Goal: Transaction & Acquisition: Book appointment/travel/reservation

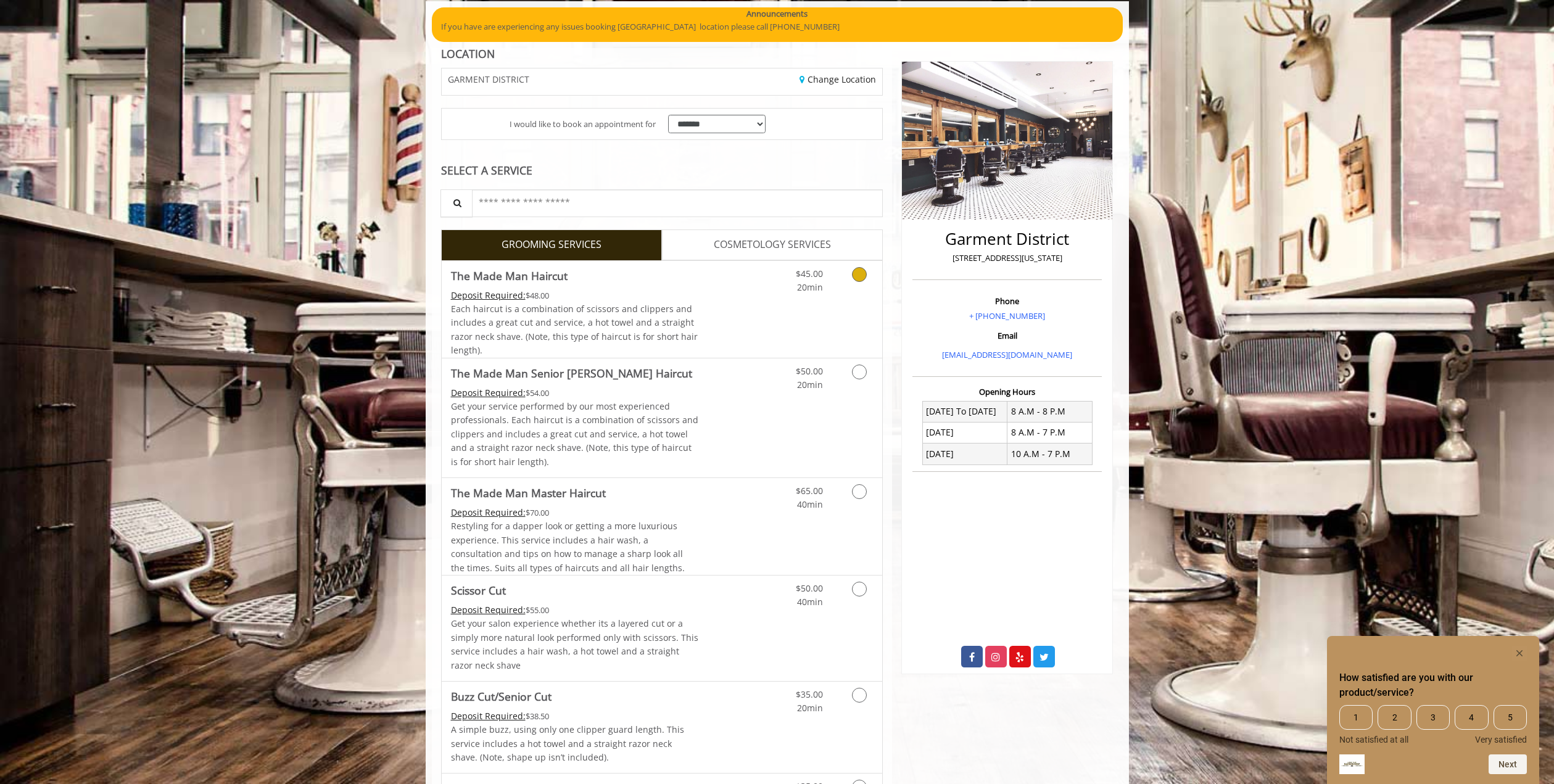
scroll to position [109, 0]
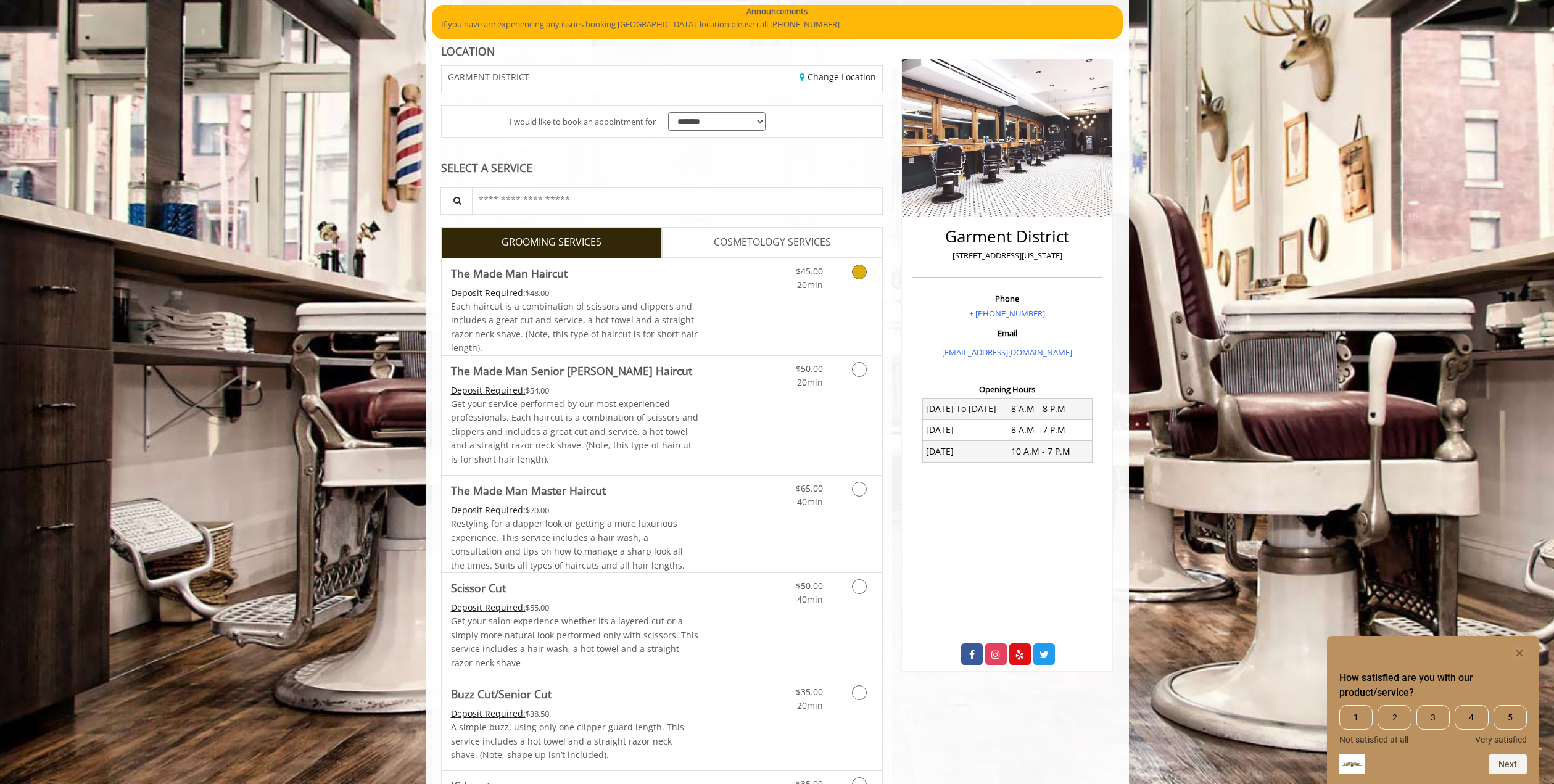
click at [649, 306] on span "Each haircut is a combination of scissors and clippers and includes a great cut…" at bounding box center [574, 326] width 247 height 53
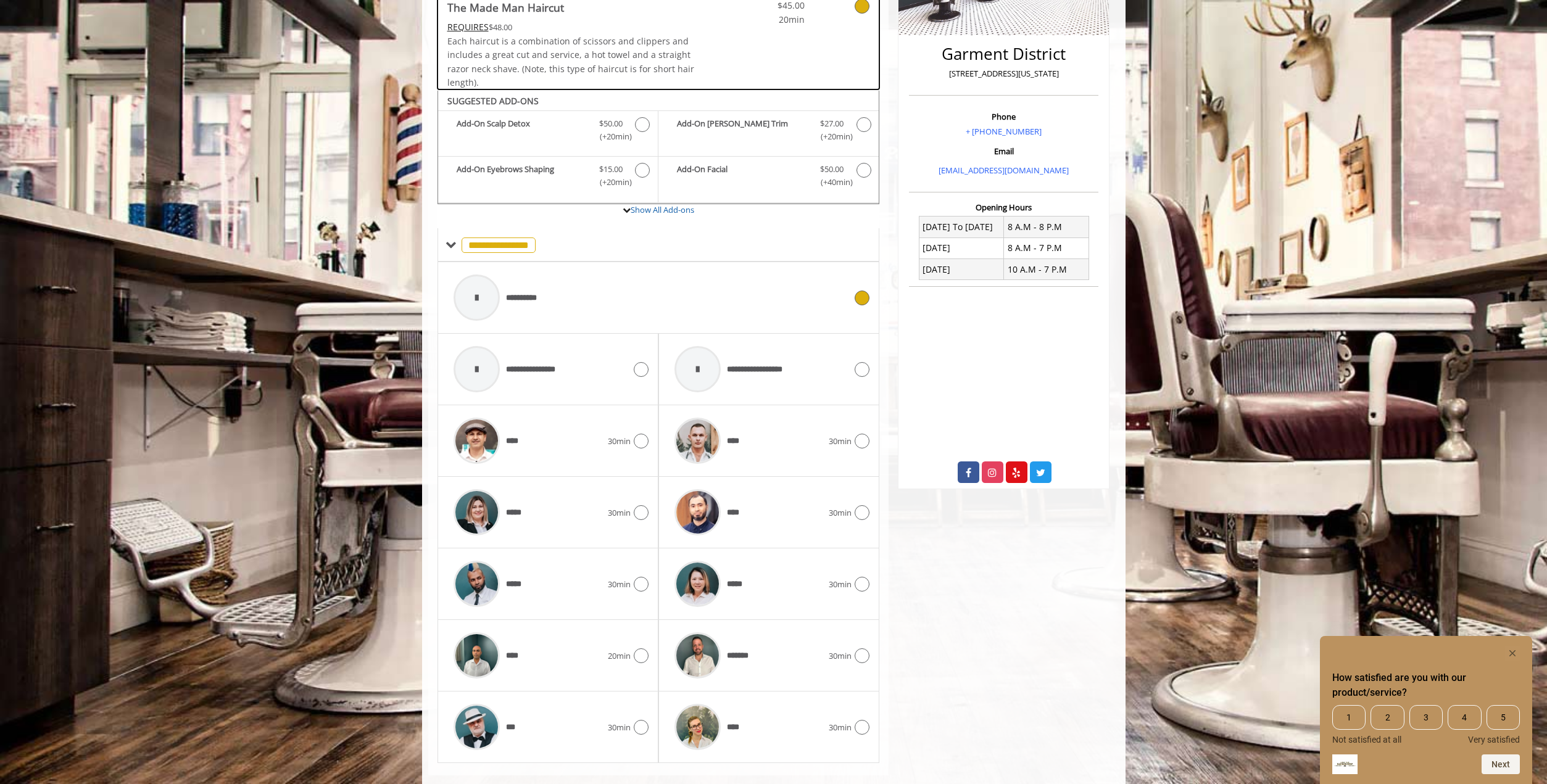
scroll to position [312, 0]
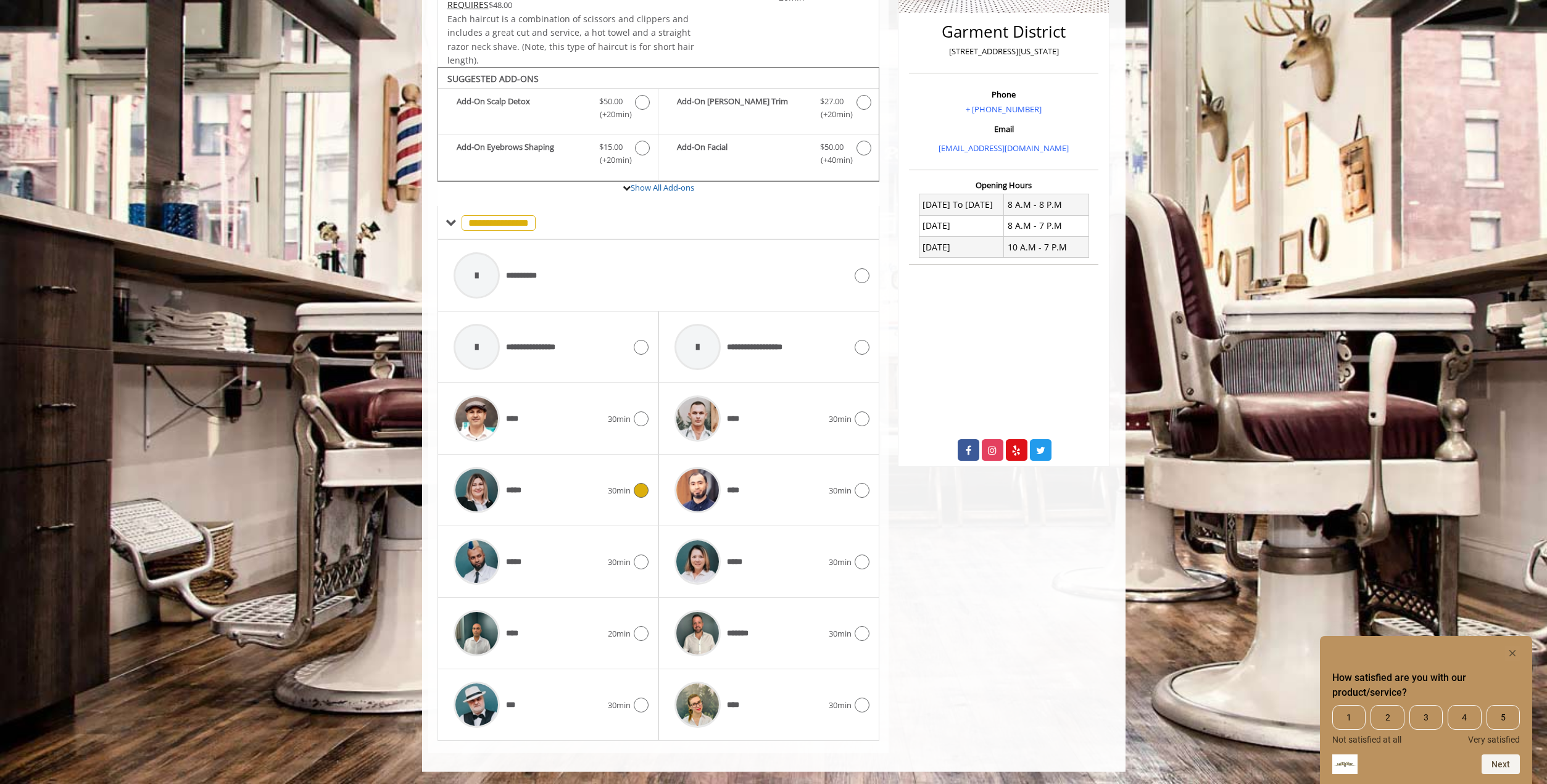
click at [538, 479] on div "*****" at bounding box center [527, 489] width 160 height 59
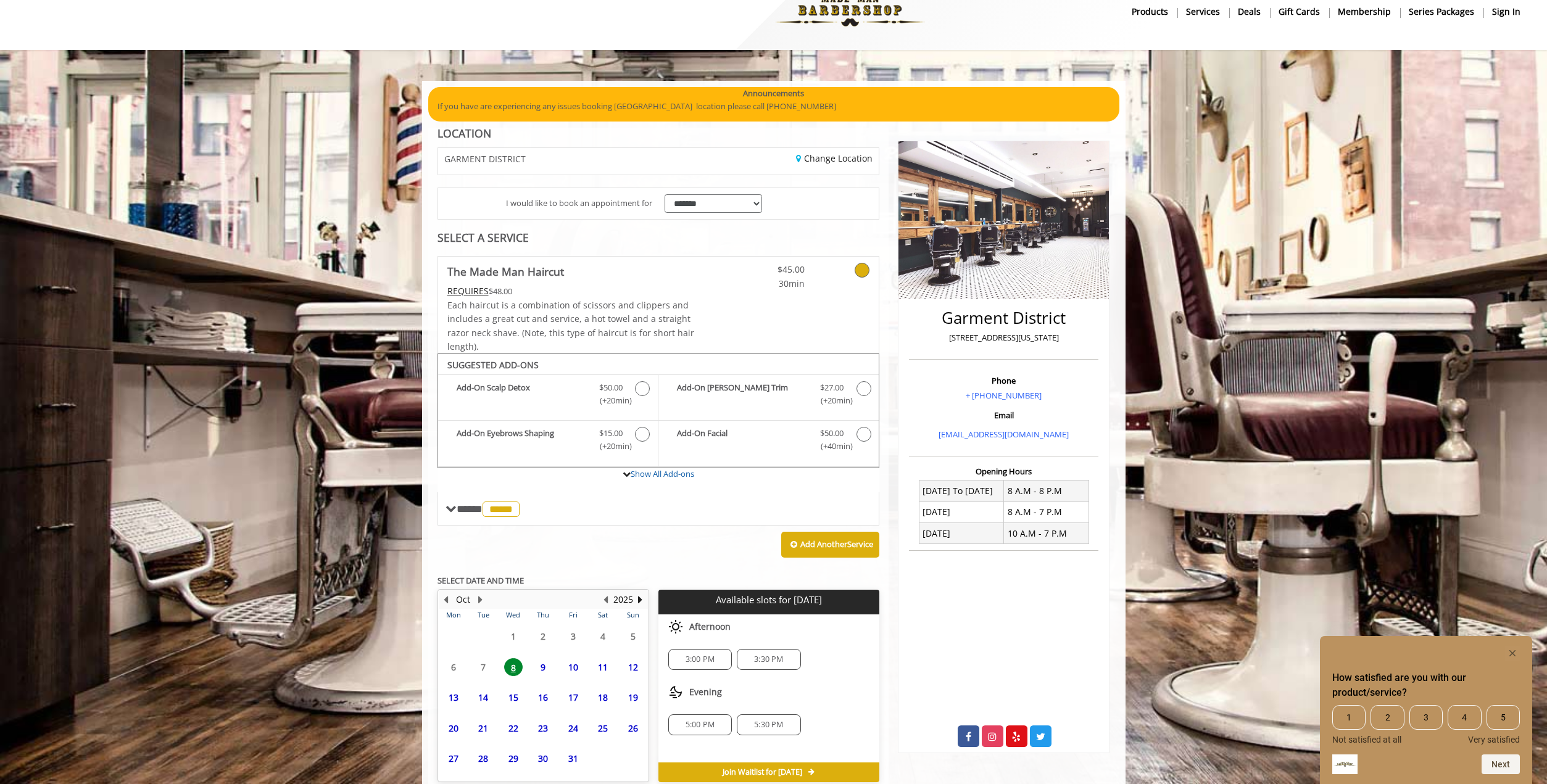
scroll to position [85, 0]
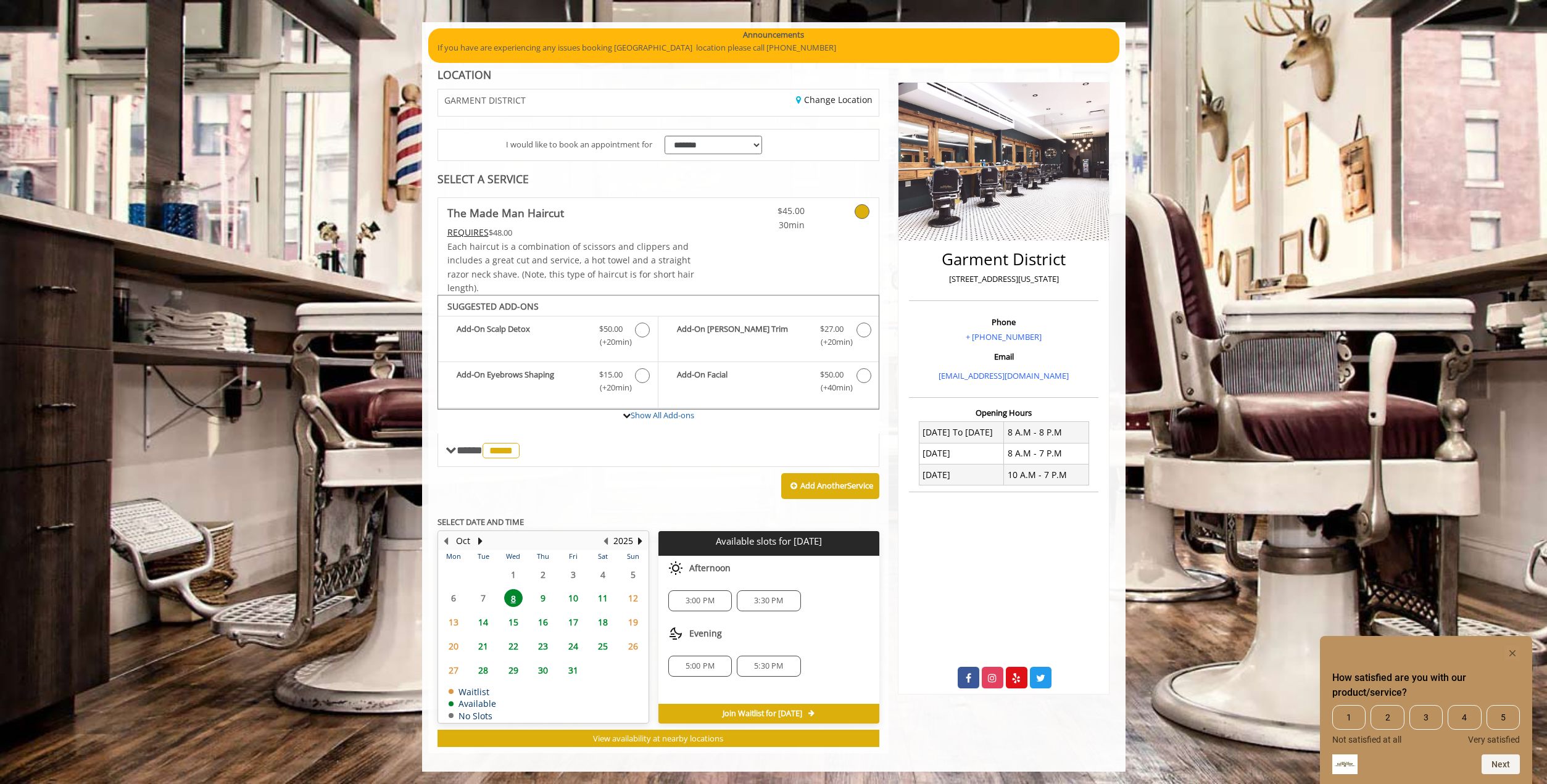
click at [765, 669] on span "5:30 PM" at bounding box center [768, 666] width 29 height 10
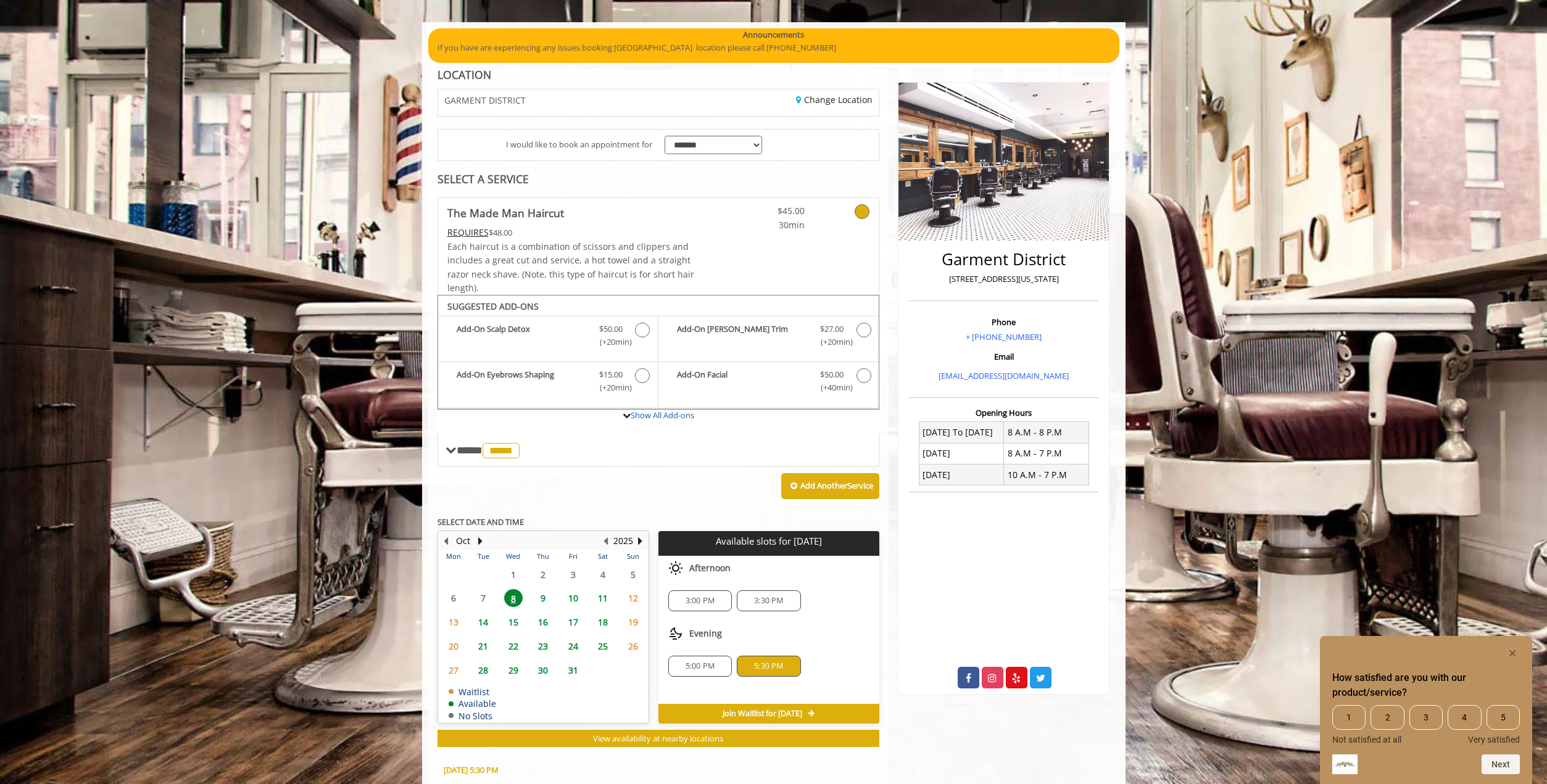
scroll to position [308, 0]
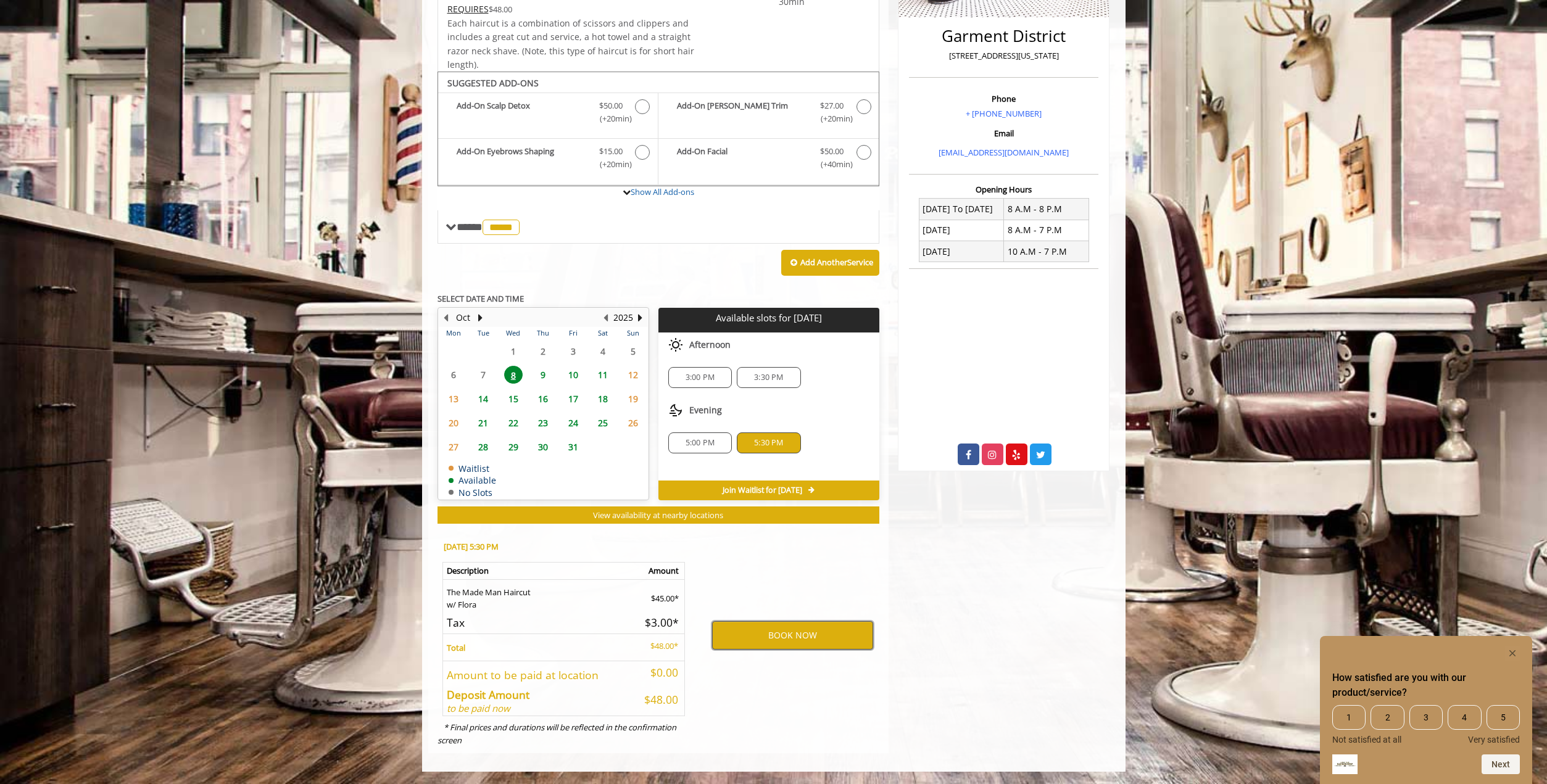
click at [796, 636] on button "BOOK NOW" at bounding box center [792, 635] width 161 height 28
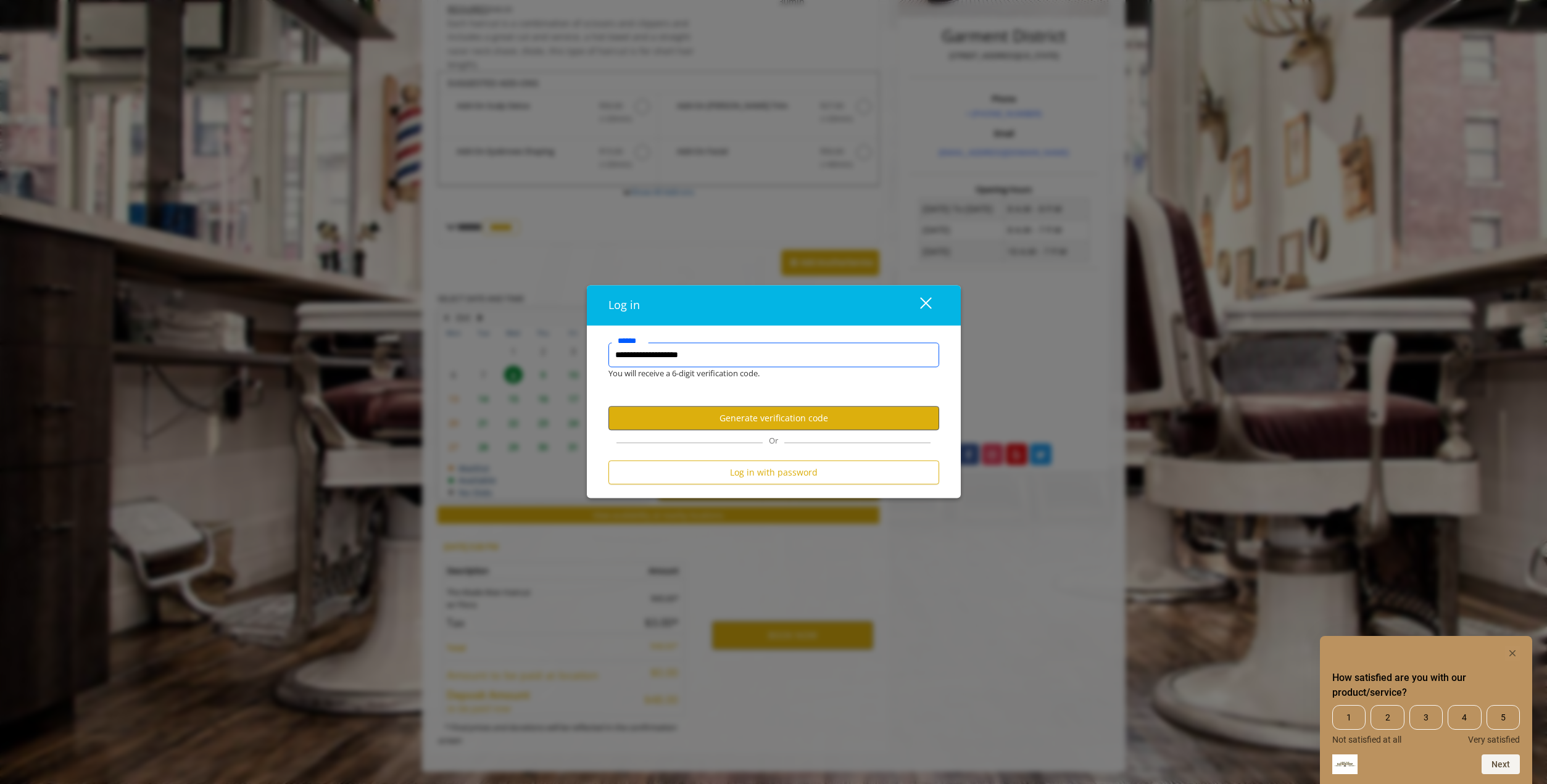
type input "**********"
click at [777, 422] on button "Generate verification code" at bounding box center [774, 418] width 331 height 24
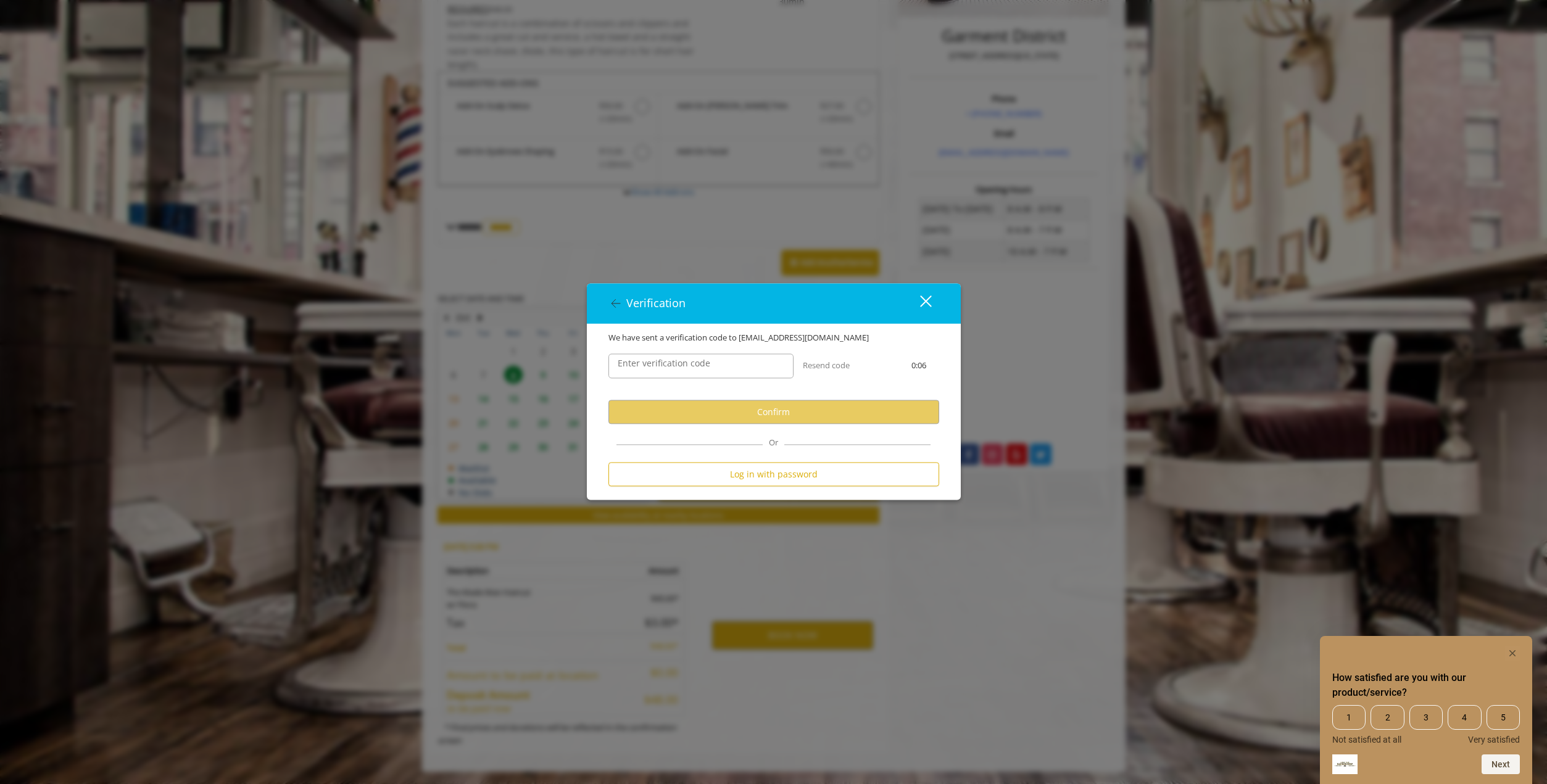
click at [700, 360] on label "Enter verification code" at bounding box center [664, 363] width 105 height 13
click at [700, 360] on input "Enter verification code" at bounding box center [701, 366] width 185 height 25
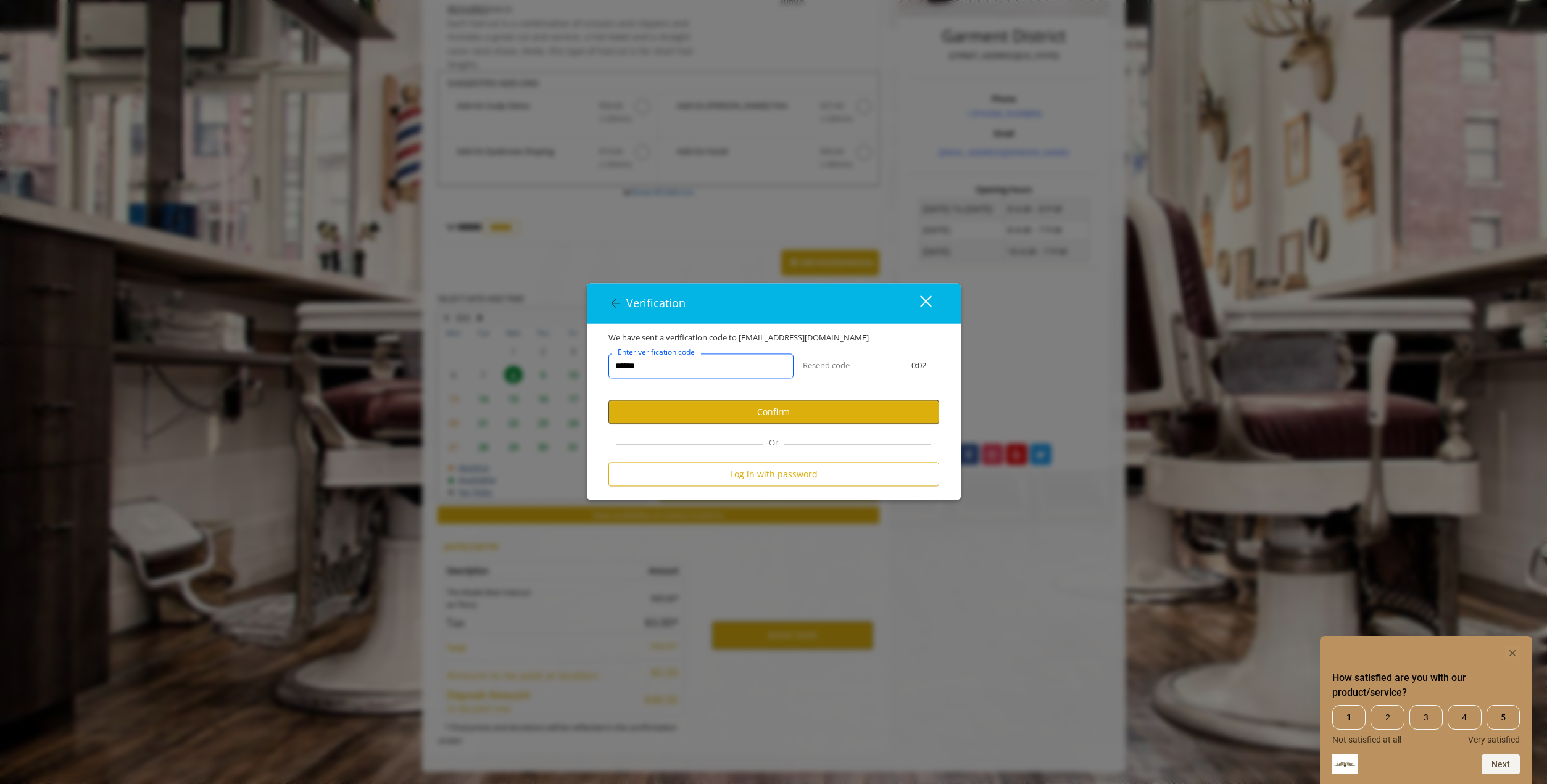
type input "******"
click at [737, 412] on button "Confirm" at bounding box center [774, 412] width 331 height 24
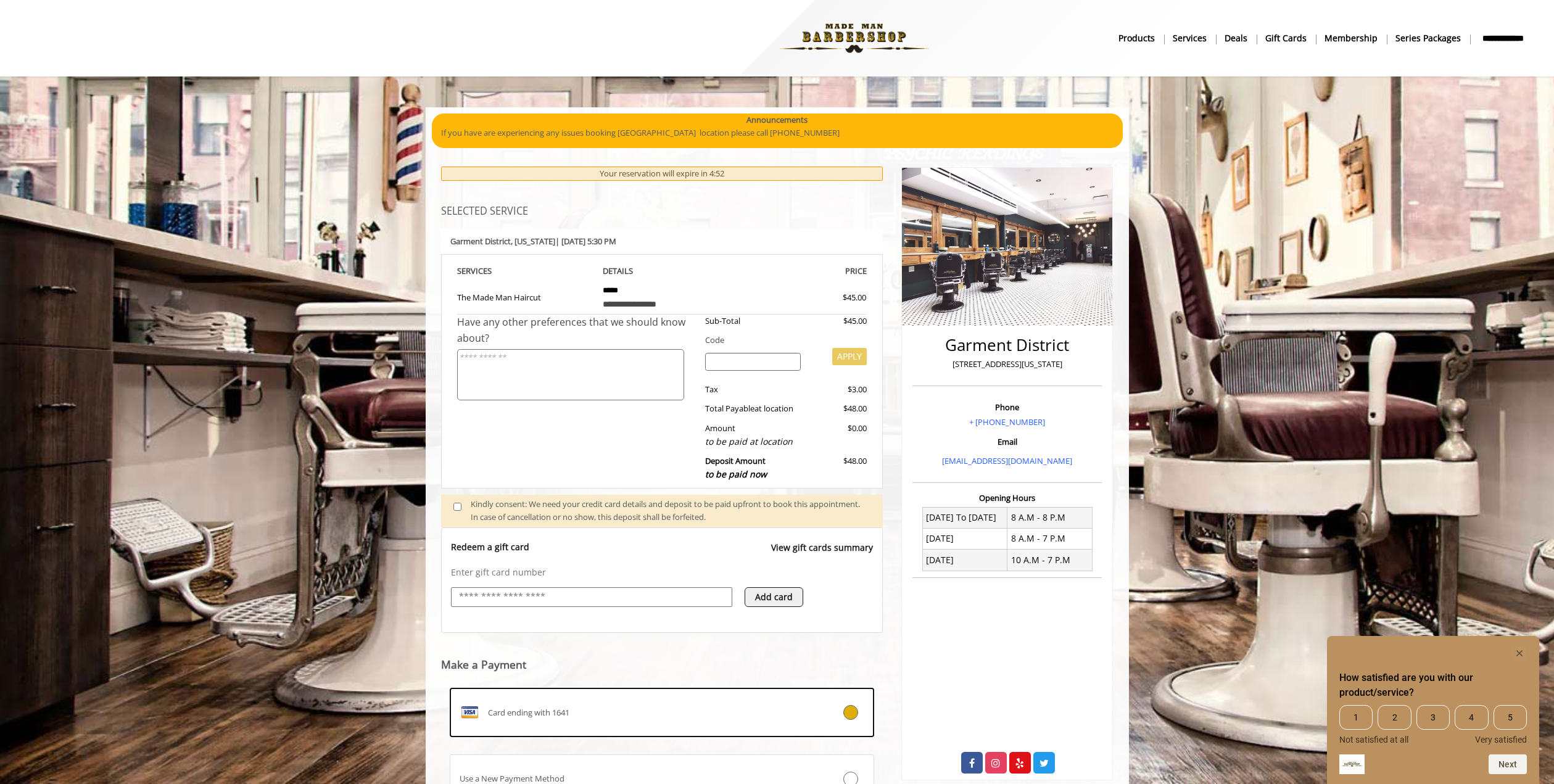
click at [586, 592] on input "text" at bounding box center [592, 596] width 268 height 15
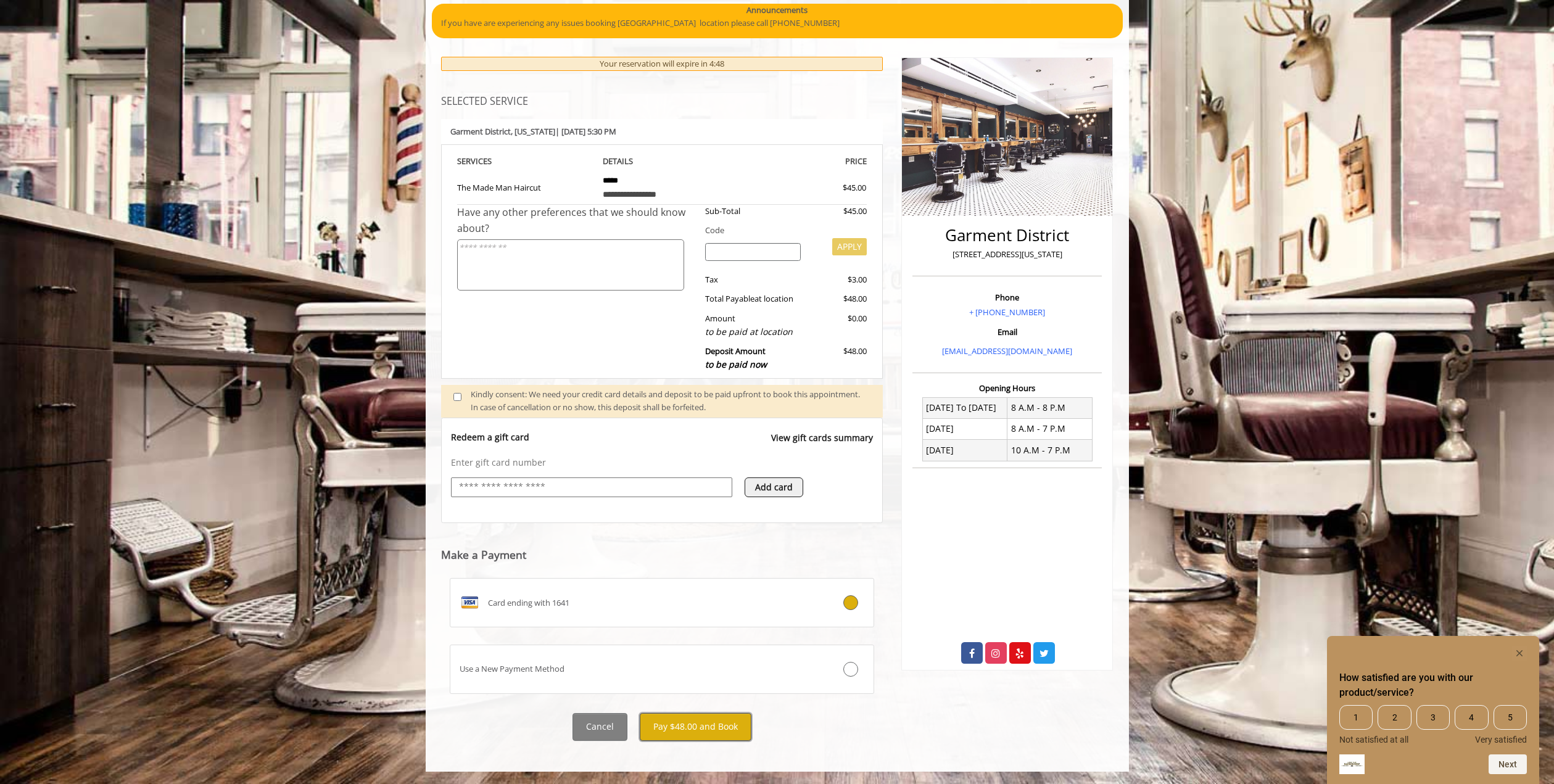
click at [687, 729] on button "Pay $48.00 and Book" at bounding box center [695, 726] width 111 height 27
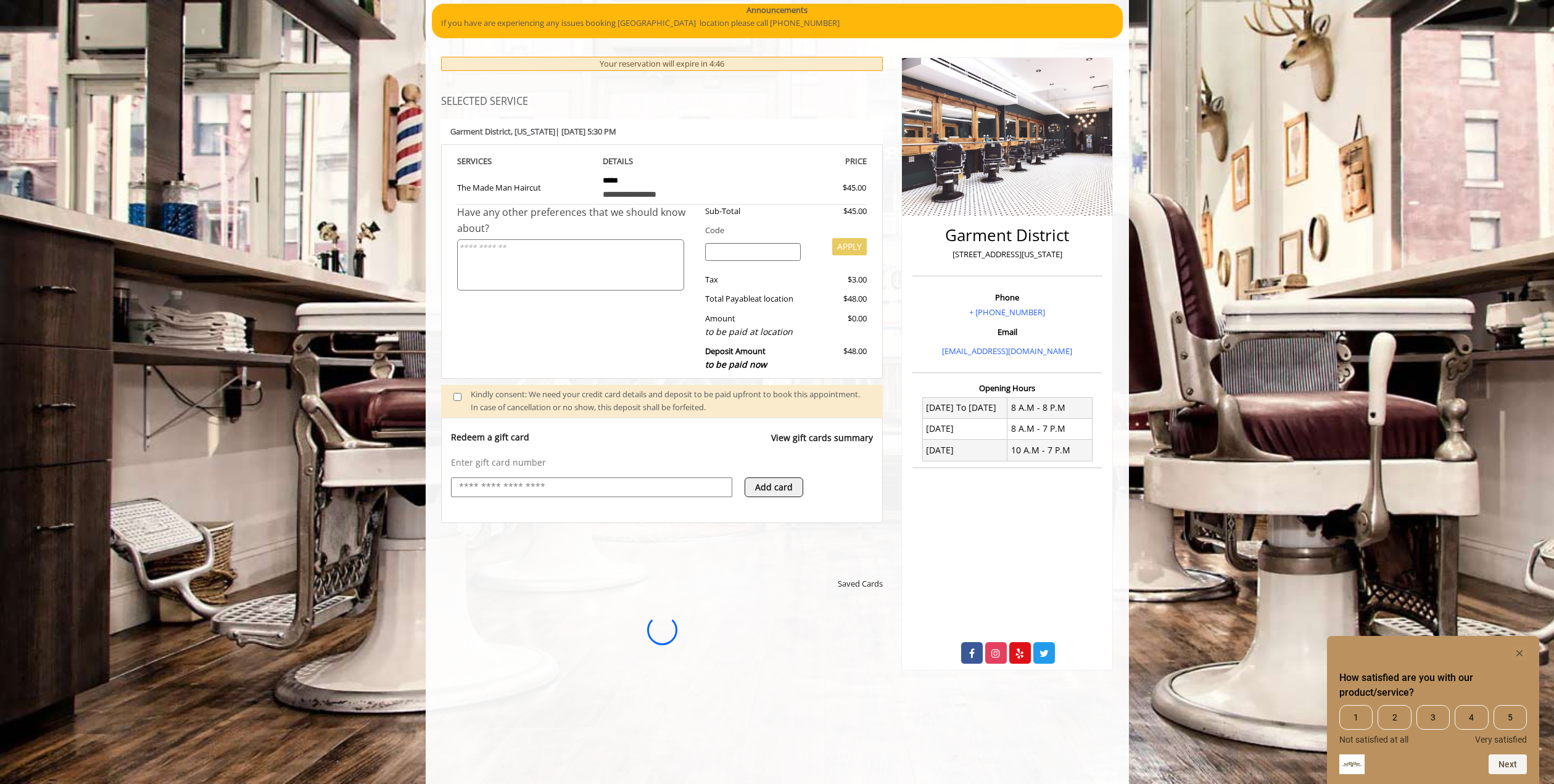
scroll to position [0, 0]
